Goal: Information Seeking & Learning: Learn about a topic

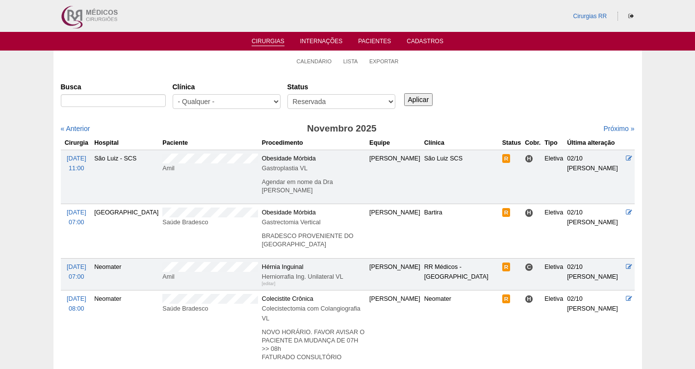
scroll to position [75, 0]
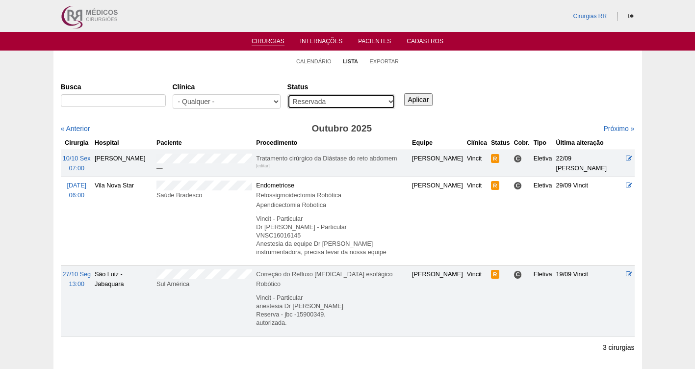
click at [322, 103] on select "- Qualquer - Reservada Confirmada Suspensa Cancelada" at bounding box center [342, 101] width 108 height 15
click at [612, 82] on div "Busca Clínica - Qualquer - 6R Alphaville Assunção Bartira Brasil Christovão da …" at bounding box center [348, 96] width 574 height 35
click at [328, 61] on link "Calendário" at bounding box center [313, 61] width 35 height 7
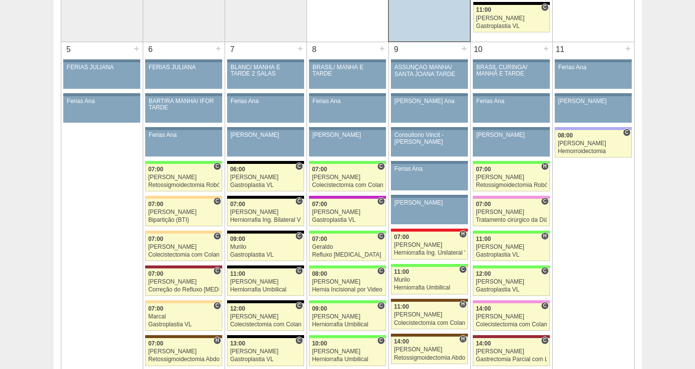
scroll to position [574, 0]
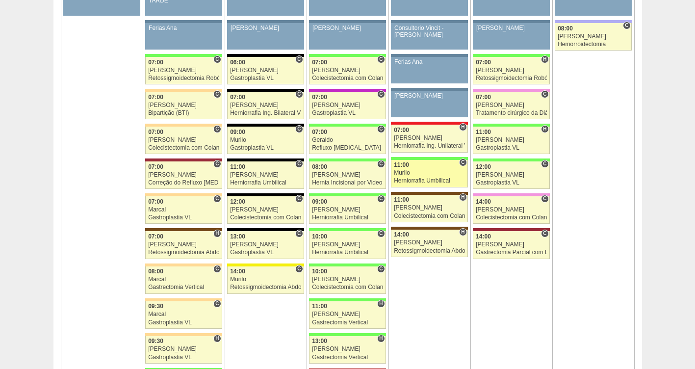
click at [413, 173] on div "Murilo" at bounding box center [429, 173] width 71 height 6
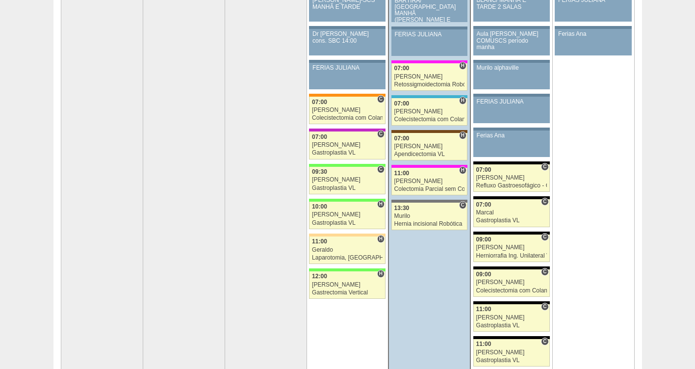
scroll to position [103, 0]
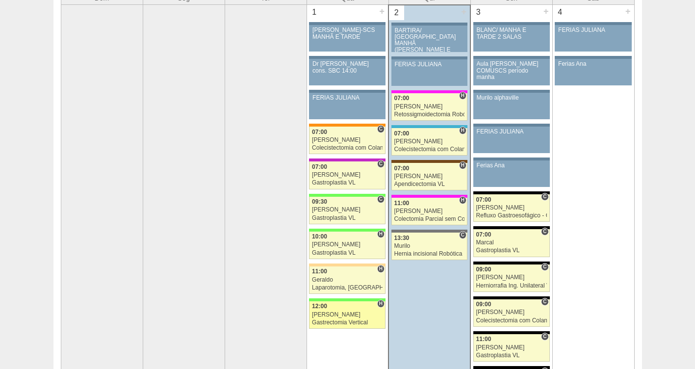
click at [341, 305] on div "12:00" at bounding box center [347, 306] width 71 height 6
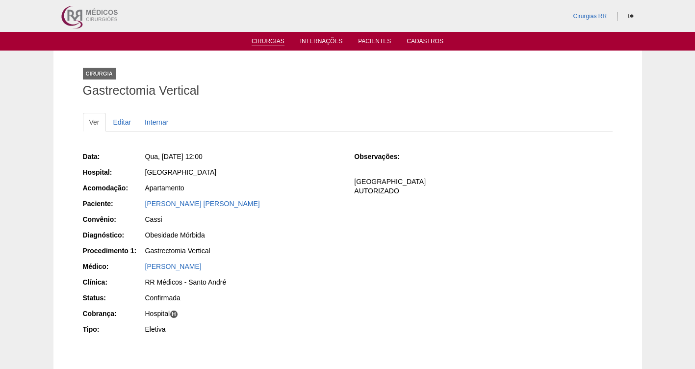
click at [261, 42] on link "Cirurgias" at bounding box center [268, 42] width 33 height 8
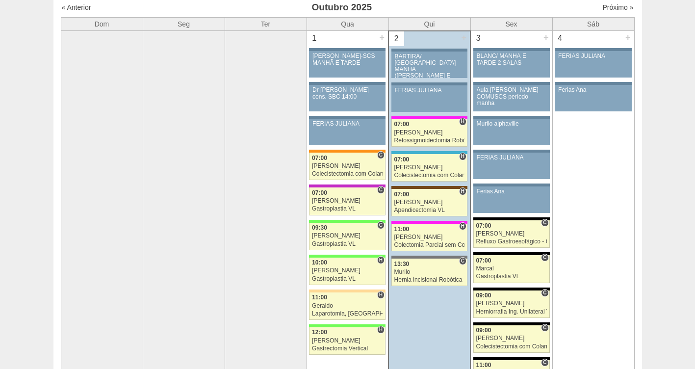
scroll to position [90, 0]
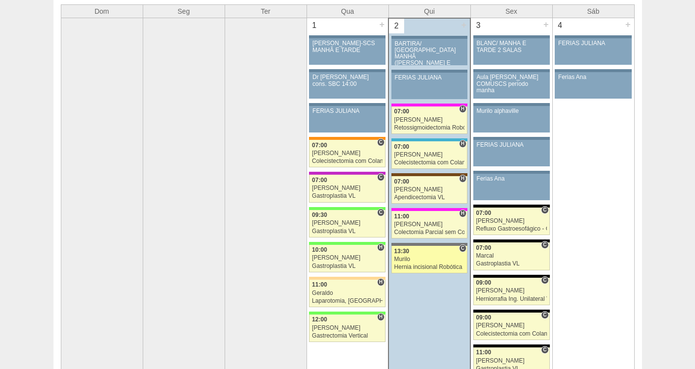
click at [442, 268] on div "Hernia incisional Robótica" at bounding box center [430, 267] width 71 height 6
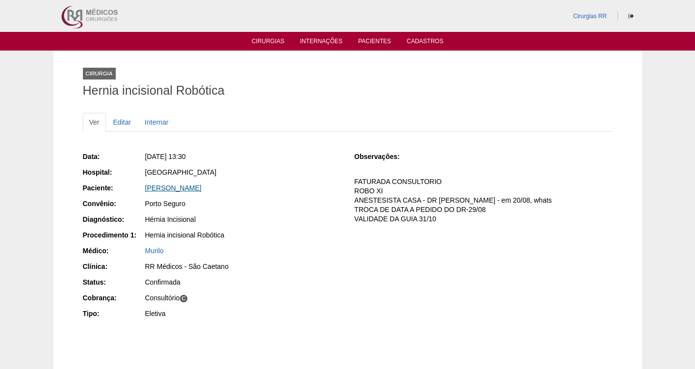
click at [202, 188] on link "[PERSON_NAME]" at bounding box center [173, 188] width 56 height 8
click at [420, 316] on div "Data: Qui, 02/10/2025 - 13:30 Hospital: Santa Catarina Paciente: CLAUDIANO JORG…" at bounding box center [348, 236] width 530 height 176
drag, startPoint x: 282, startPoint y: 183, endPoint x: 140, endPoint y: 191, distance: 142.1
click at [140, 191] on div "Paciente: CLAUDIANO JORGE BATISTA DE LIMA" at bounding box center [212, 189] width 258 height 12
copy div "Paciente: CLAUDIANO JORGE BATISTA DE LIMA"
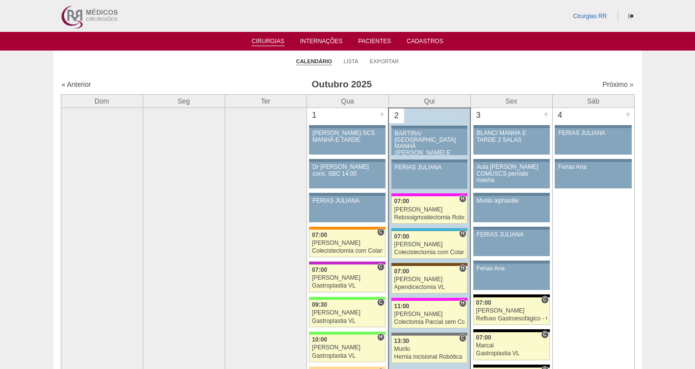
scroll to position [90, 0]
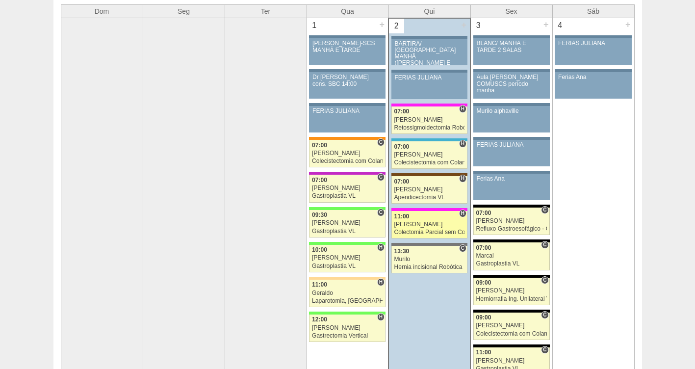
click at [415, 232] on div "Colectomia Parcial sem Colostomia VL" at bounding box center [430, 232] width 71 height 6
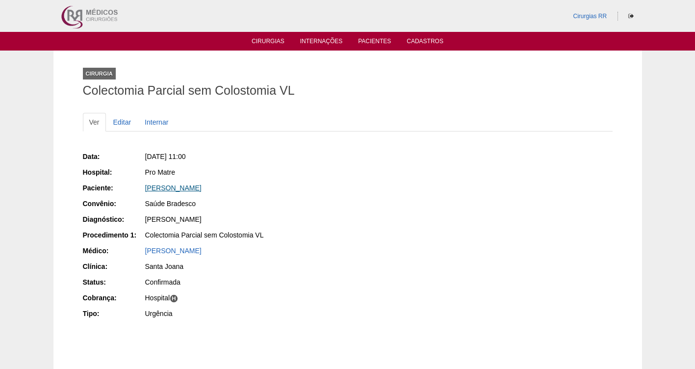
click at [202, 190] on link "[PERSON_NAME]" at bounding box center [173, 188] width 56 height 8
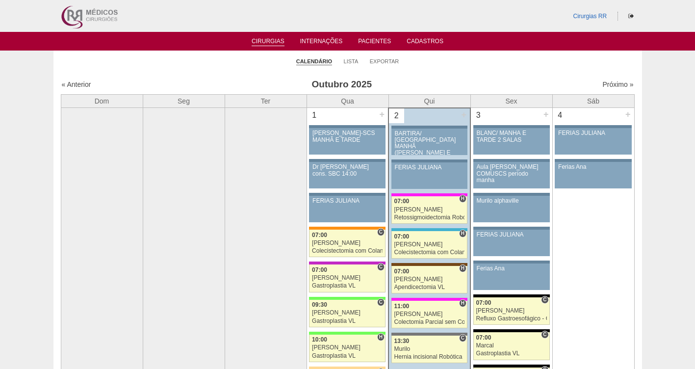
scroll to position [90, 0]
